Goal: Task Accomplishment & Management: Manage account settings

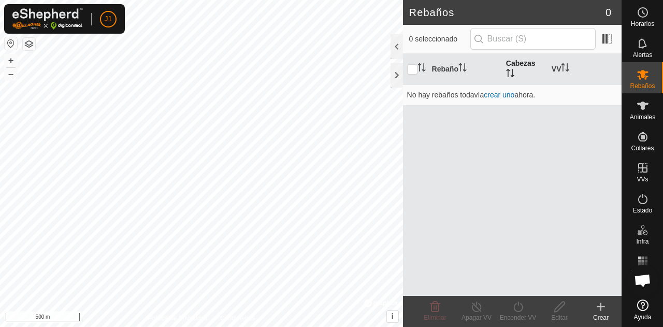
click at [466, 60] on th "Cabezas" at bounding box center [525, 69] width 46 height 31
click at [442, 104] on td "No hay rebaños todavía crear uno ahora." at bounding box center [512, 94] width 218 height 21
drag, startPoint x: 435, startPoint y: 102, endPoint x: 416, endPoint y: 119, distance: 24.9
click at [416, 119] on div "Rebaño Cabezas VV No hay rebaños todavía crear uno ahora." at bounding box center [512, 175] width 218 height 242
copy table "Rebaño [PERSON_NAME] No hay r"
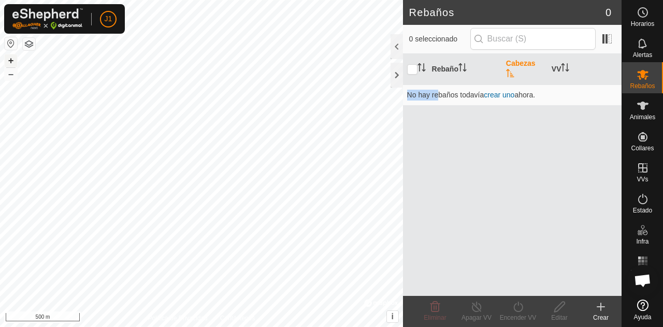
click at [10, 62] on button "+" at bounding box center [11, 60] width 12 height 12
click at [12, 71] on button "–" at bounding box center [11, 74] width 12 height 12
click at [431, 95] on td "No hay rebaños todavía crear uno ahora." at bounding box center [512, 94] width 218 height 21
drag, startPoint x: 431, startPoint y: 95, endPoint x: 506, endPoint y: 73, distance: 78.2
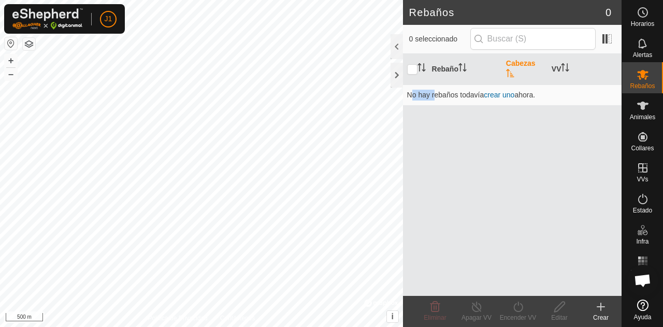
click at [466, 73] on table "Rebaño Cabezas VV No hay rebaños todavía crear uno ahora." at bounding box center [512, 80] width 218 height 52
copy td "No hay"
